Goal: Transaction & Acquisition: Obtain resource

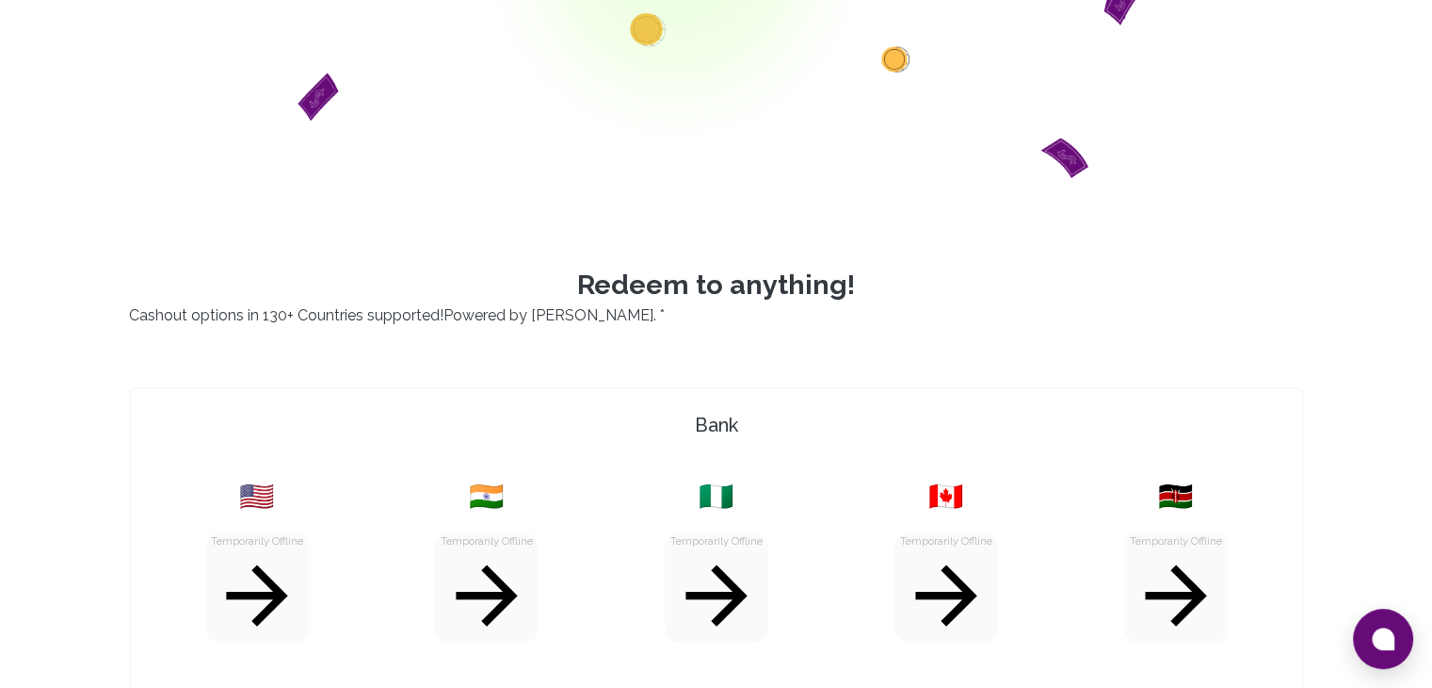
scroll to position [471, 0]
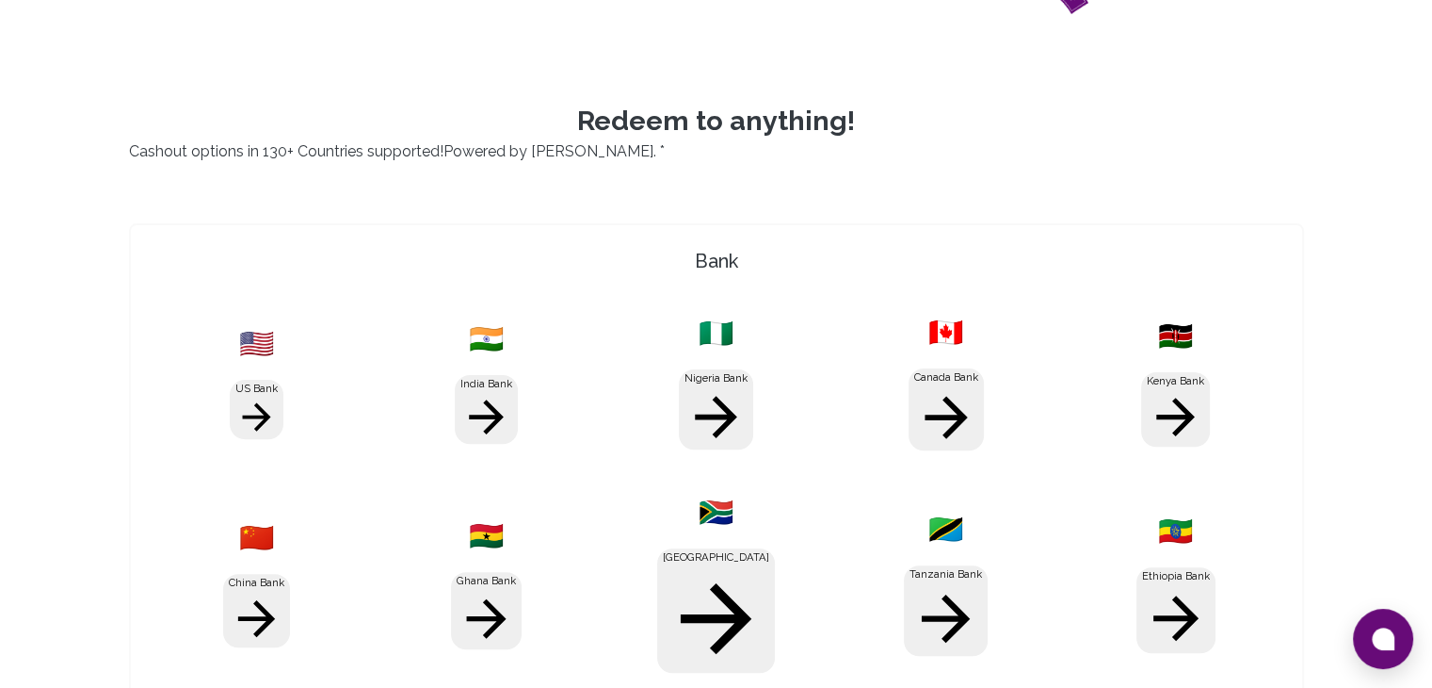
click at [712, 382] on button "Nigeria Bank" at bounding box center [716, 409] width 74 height 81
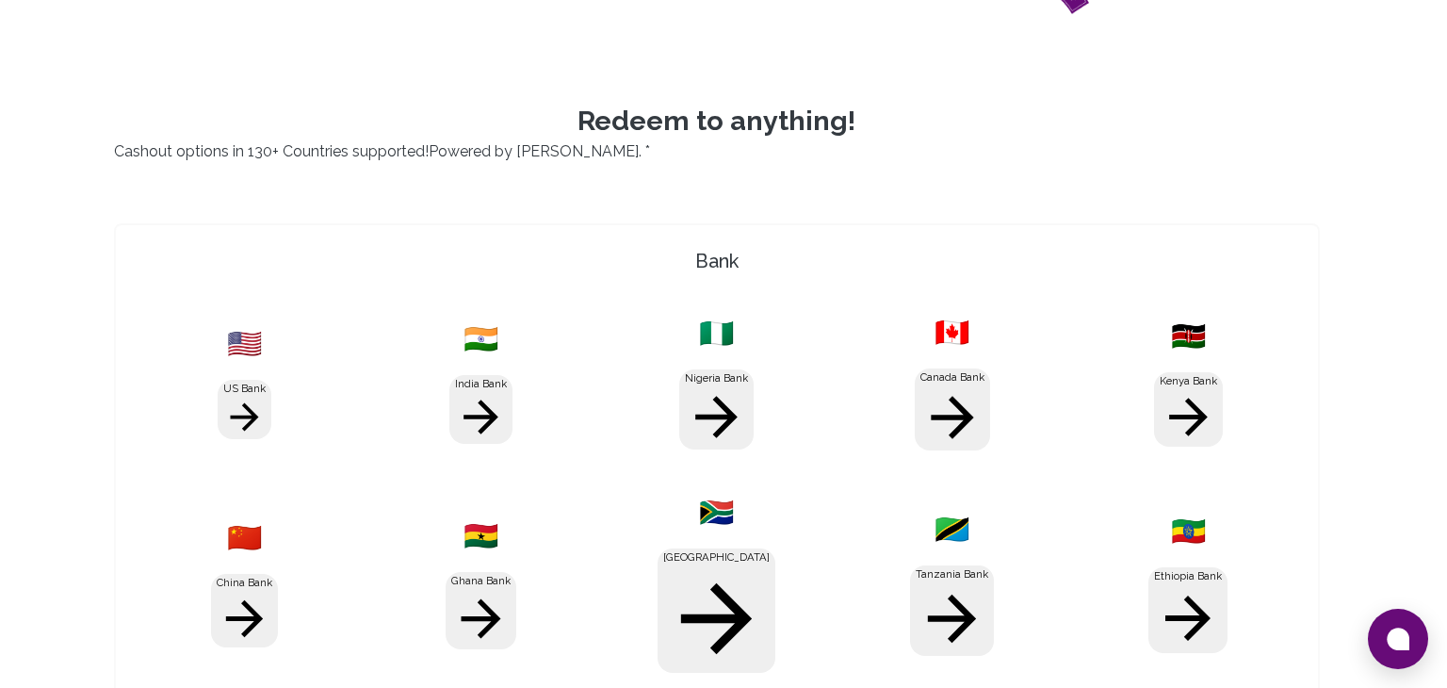
click at [568, 323] on li "Opay 🇳🇬" at bounding box center [723, 313] width 456 height 23
type input "Opay"
type input "7081363577"
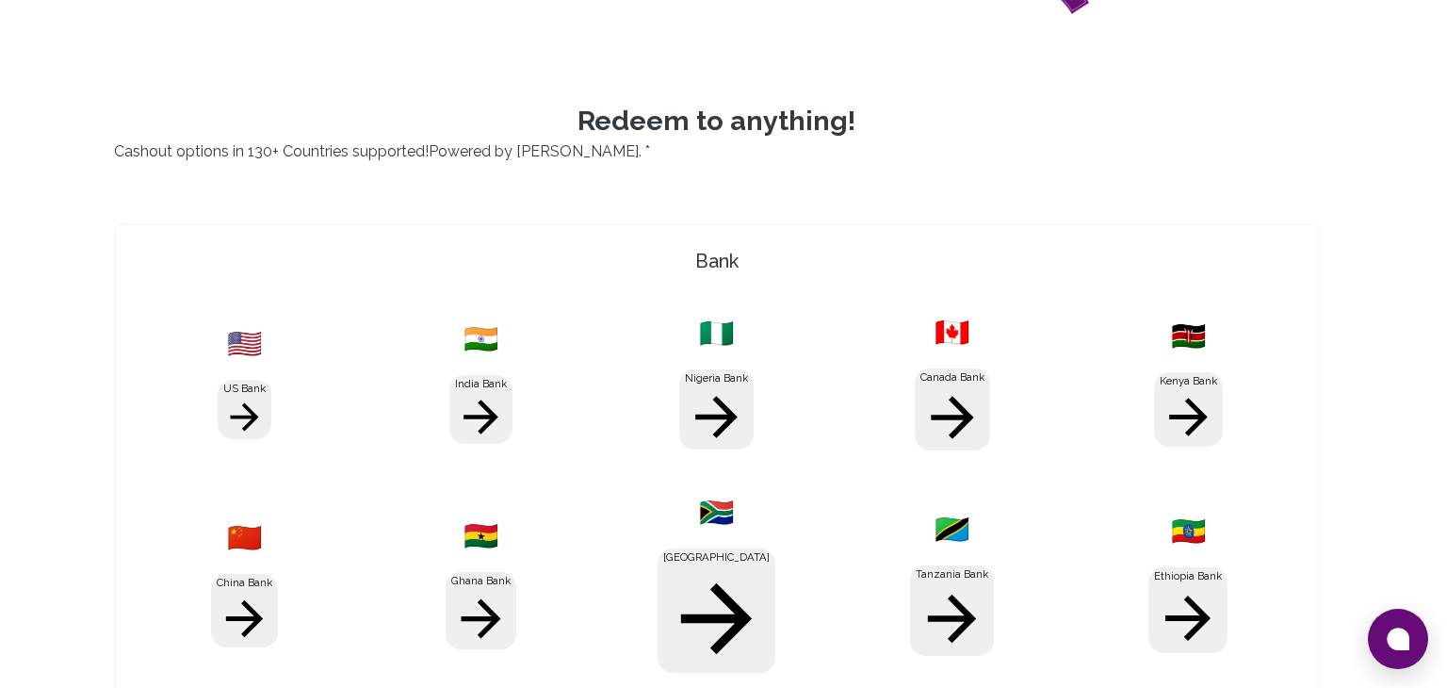
type input "7156"
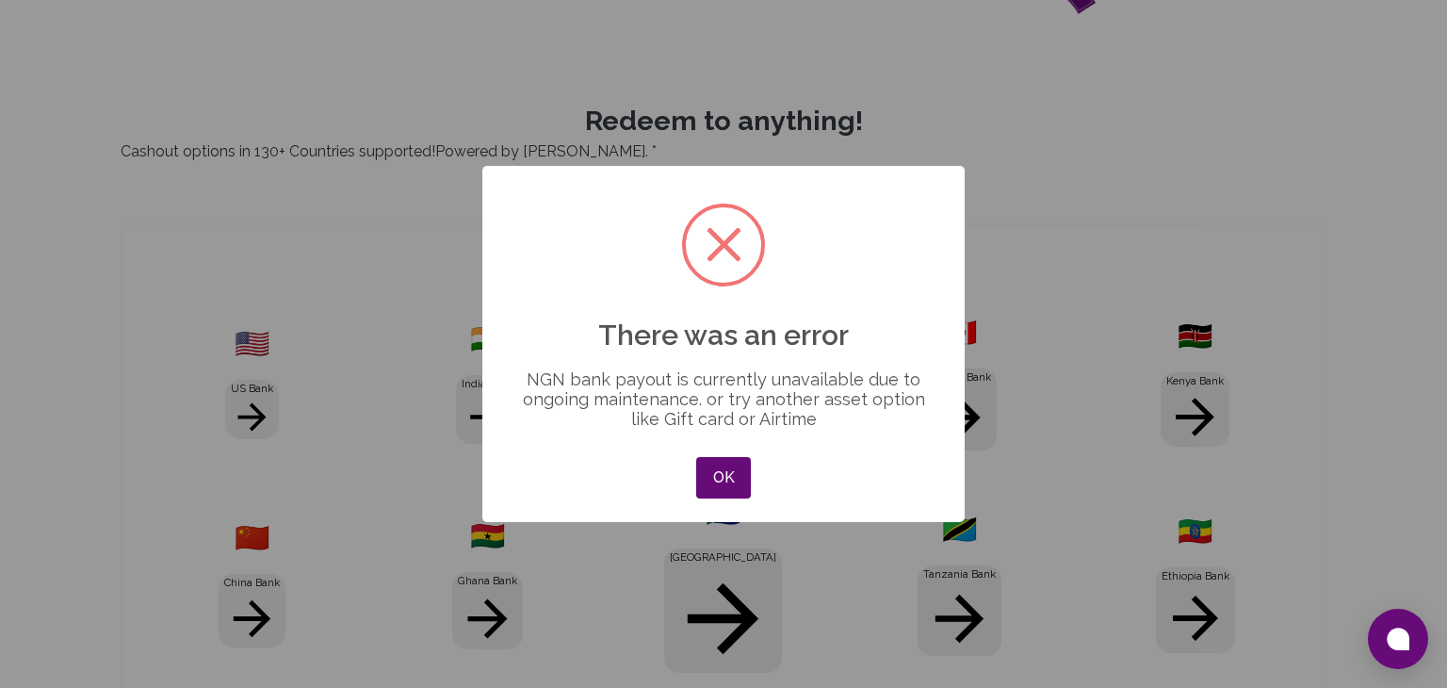
click at [714, 446] on div "× There was an error NGN bank payout is currently unavailable due to ongoing ma…" at bounding box center [723, 344] width 482 height 356
click at [718, 453] on div "OK No Cancel" at bounding box center [723, 477] width 64 height 51
click at [723, 476] on button "OK" at bounding box center [723, 477] width 55 height 41
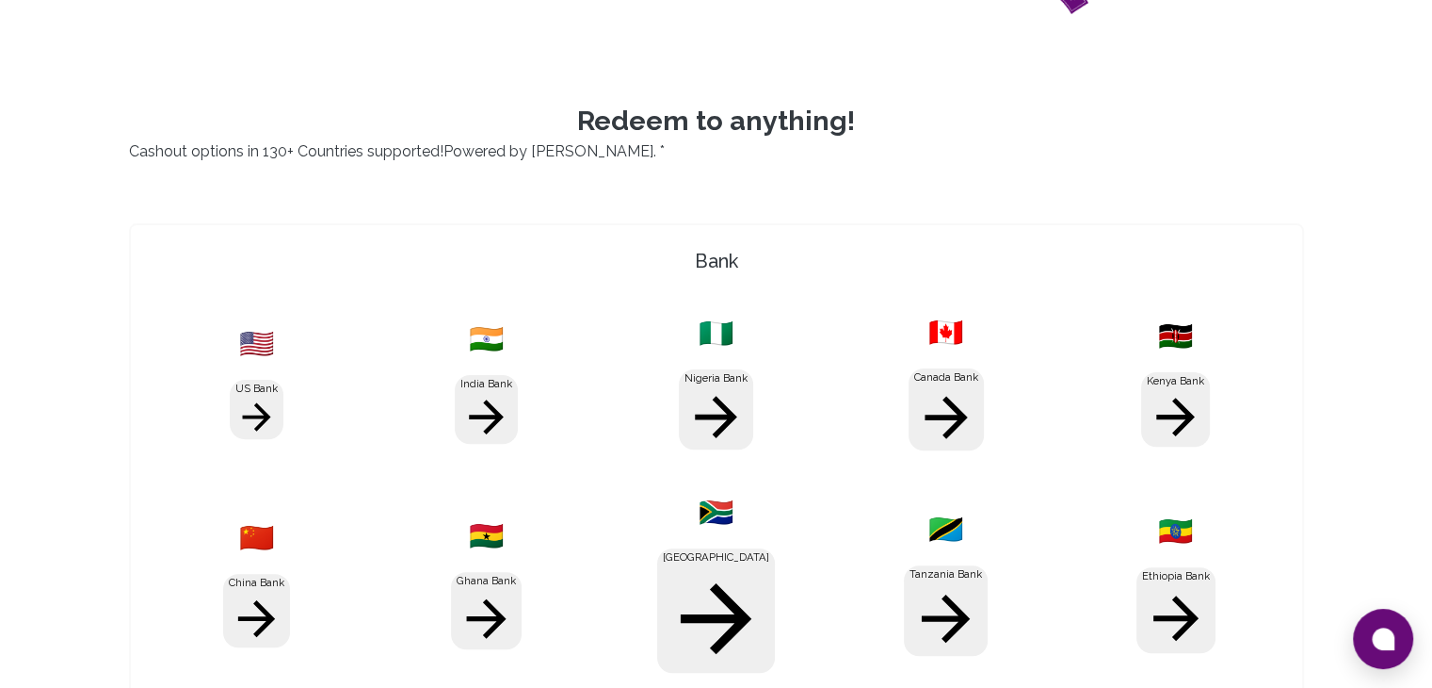
click at [721, 378] on button "Nigeria Bank" at bounding box center [716, 409] width 74 height 81
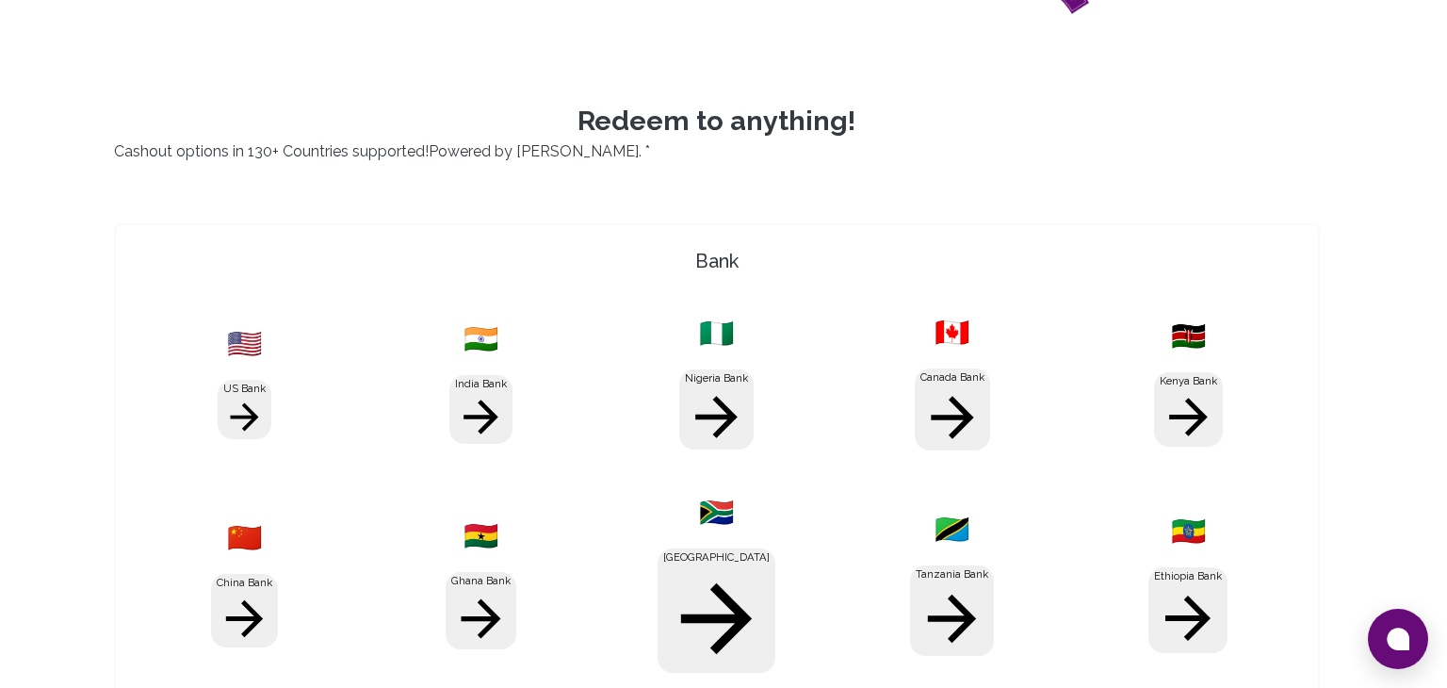
drag, startPoint x: 969, startPoint y: 461, endPoint x: 957, endPoint y: 484, distance: 26.5
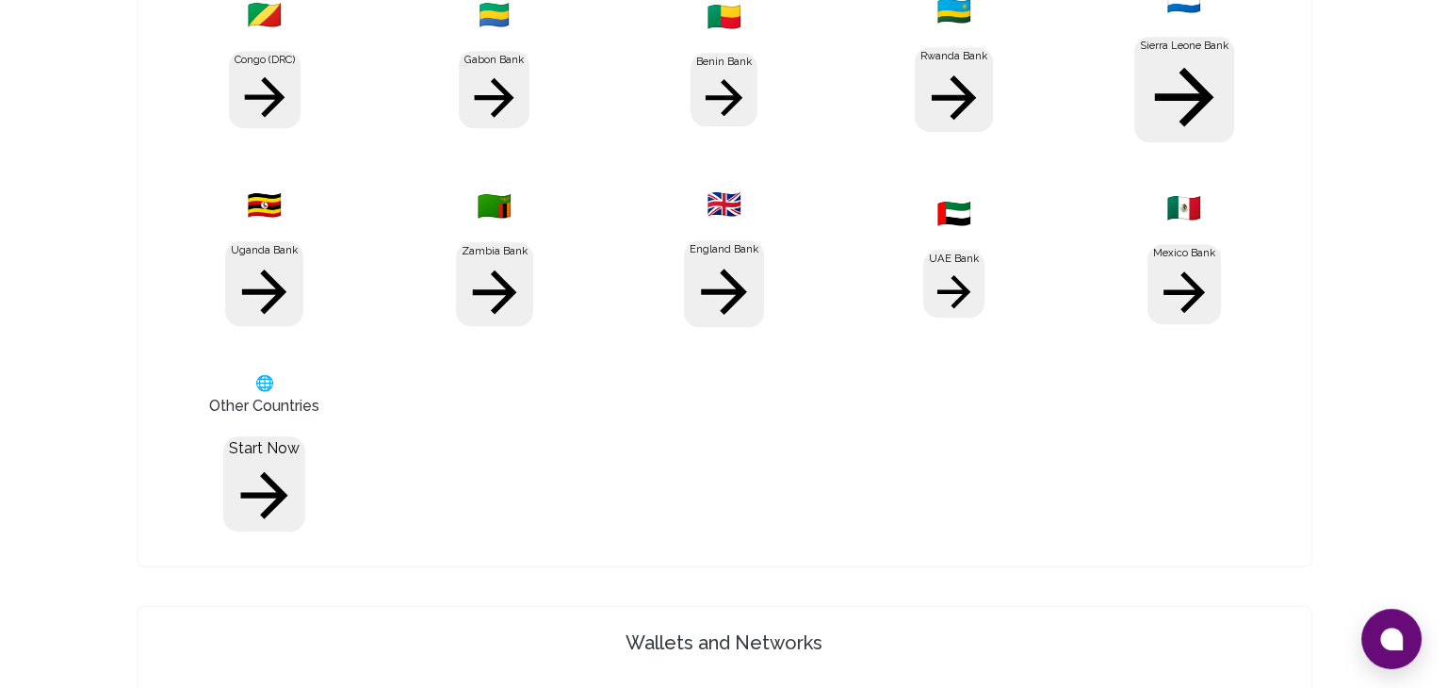
scroll to position [1507, 0]
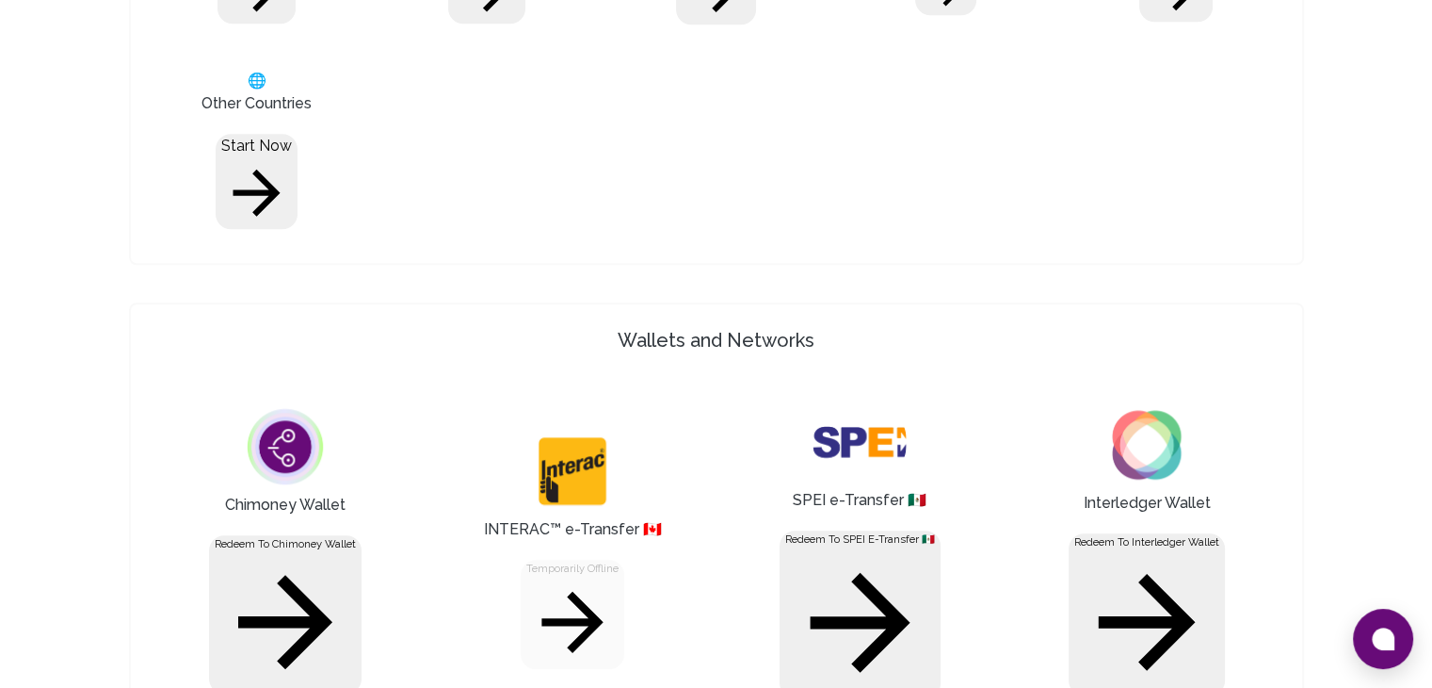
click at [552, 559] on div "Temporarily offline" at bounding box center [573, 614] width 104 height 110
click at [315, 535] on button "Redeem to Chimoney Wallet" at bounding box center [285, 614] width 153 height 159
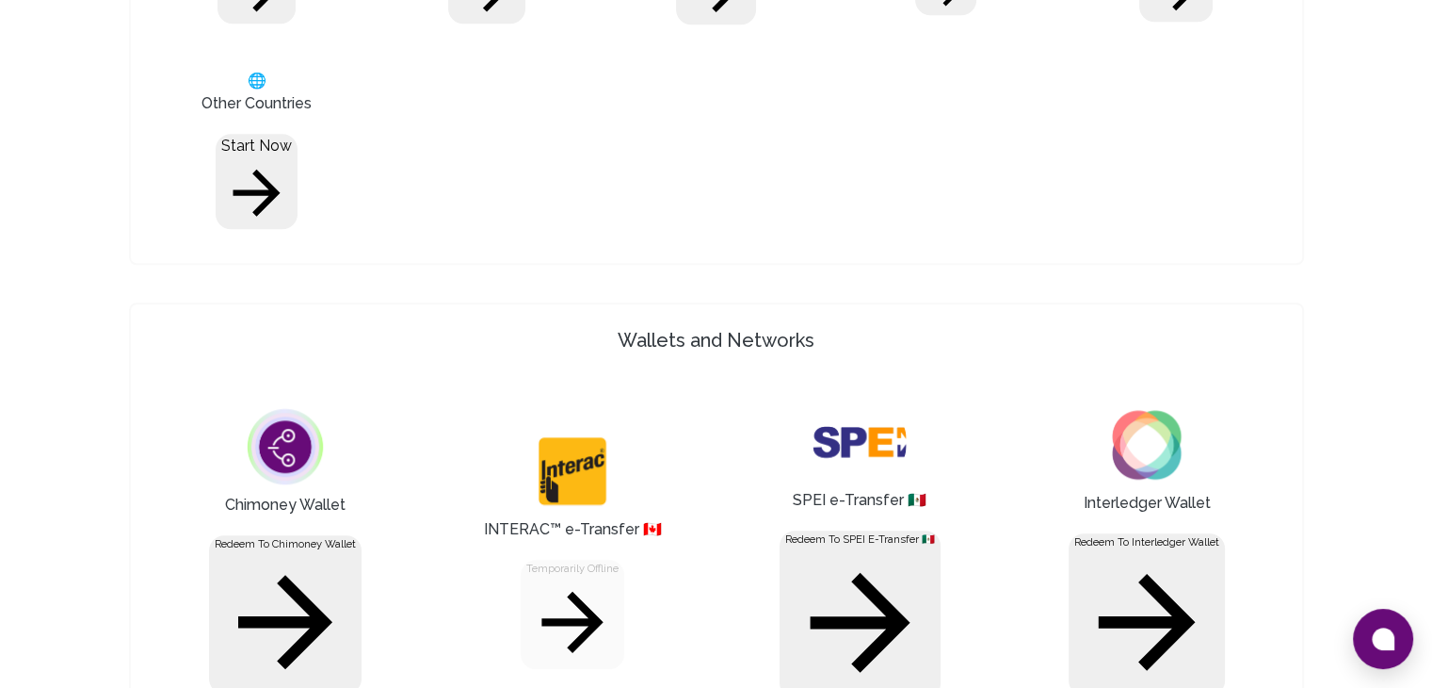
click at [332, 399] on img at bounding box center [285, 446] width 94 height 94
click at [362, 535] on button "Redeem to Chimoney Wallet" at bounding box center [285, 614] width 153 height 159
